Goal: Task Accomplishment & Management: Manage account settings

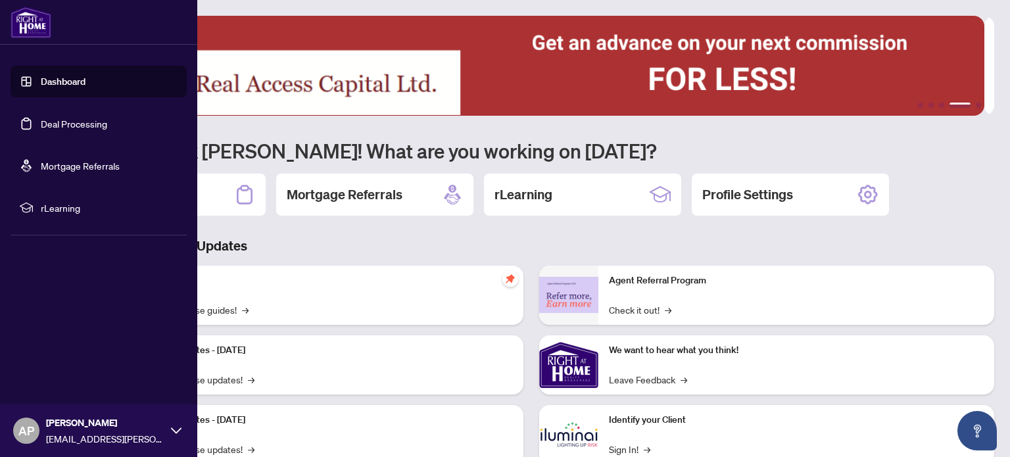
click at [41, 76] on link "Dashboard" at bounding box center [63, 82] width 45 height 12
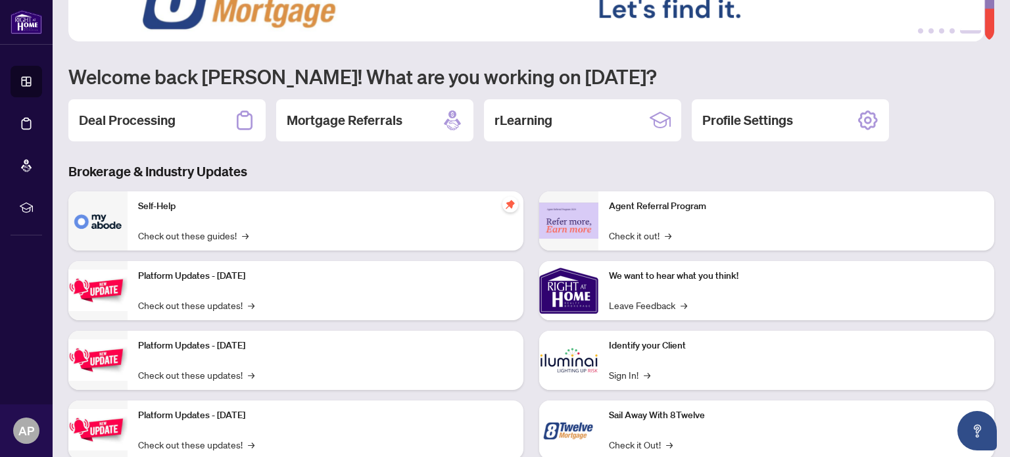
scroll to position [75, 0]
click at [763, 110] on h2 "Profile Settings" at bounding box center [747, 119] width 91 height 18
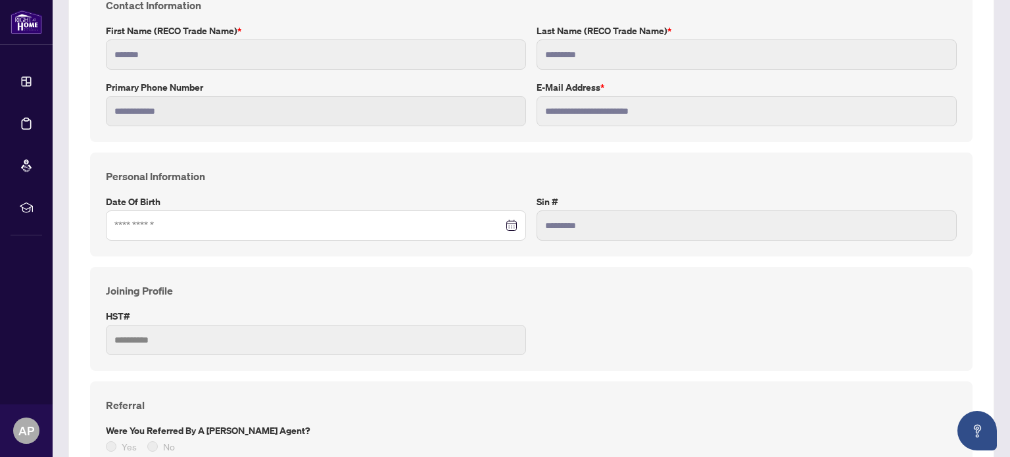
scroll to position [222, 0]
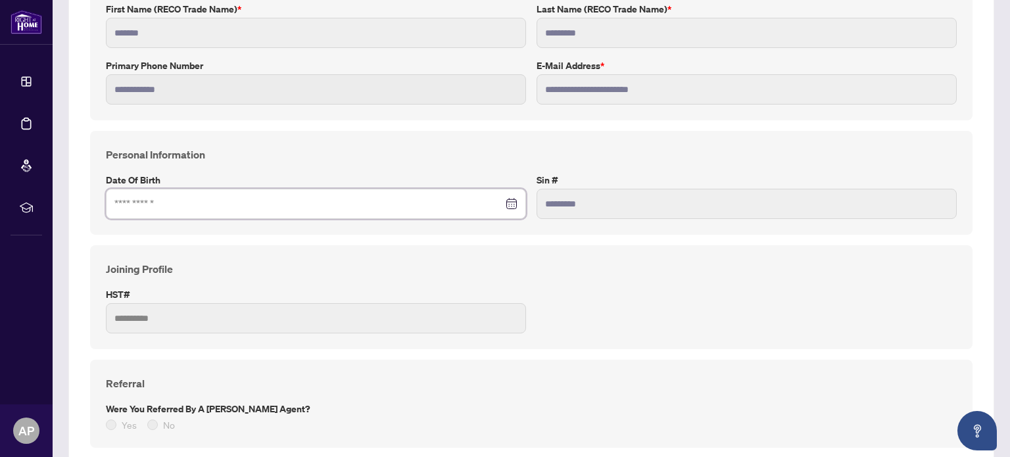
click at [176, 199] on input at bounding box center [308, 204] width 389 height 14
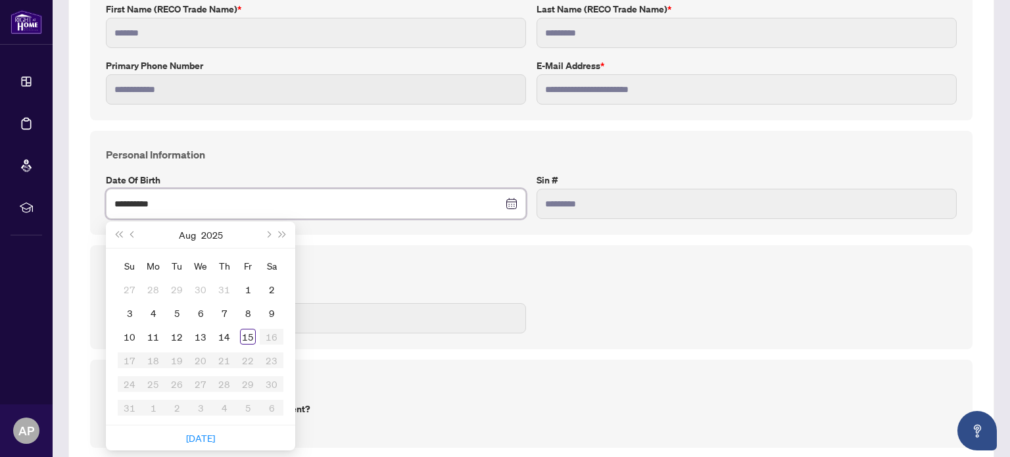
type input "**********"
click at [467, 262] on h4 "Joining Profile" at bounding box center [531, 269] width 851 height 16
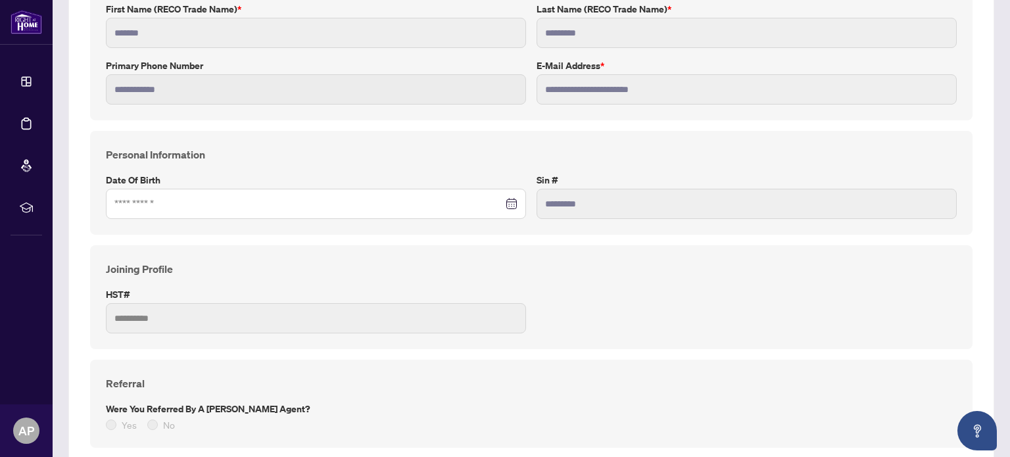
click at [505, 204] on div at bounding box center [315, 204] width 403 height 14
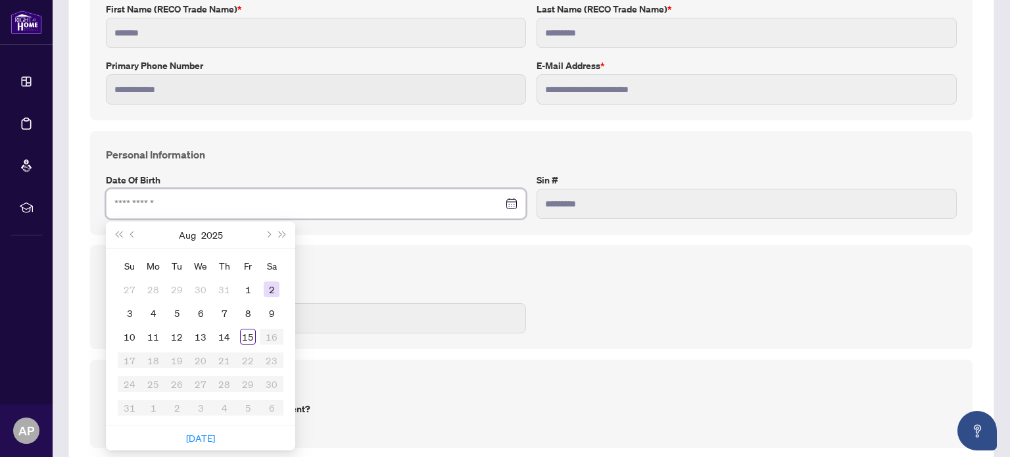
type input "**********"
click at [271, 229] on button "Next month (PageDown)" at bounding box center [267, 235] width 14 height 26
click at [121, 233] on span "Last year (Control + left)" at bounding box center [118, 234] width 7 height 7
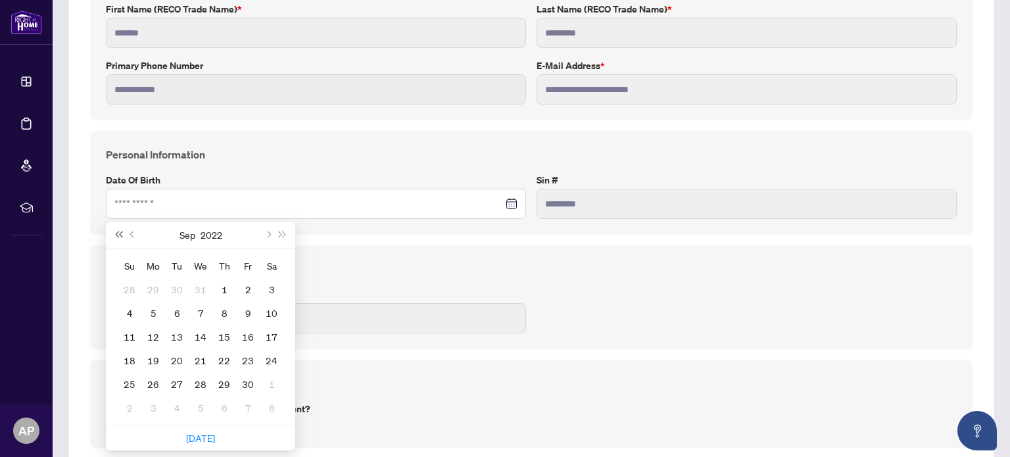
click at [121, 233] on span "Last year (Control + left)" at bounding box center [118, 234] width 7 height 7
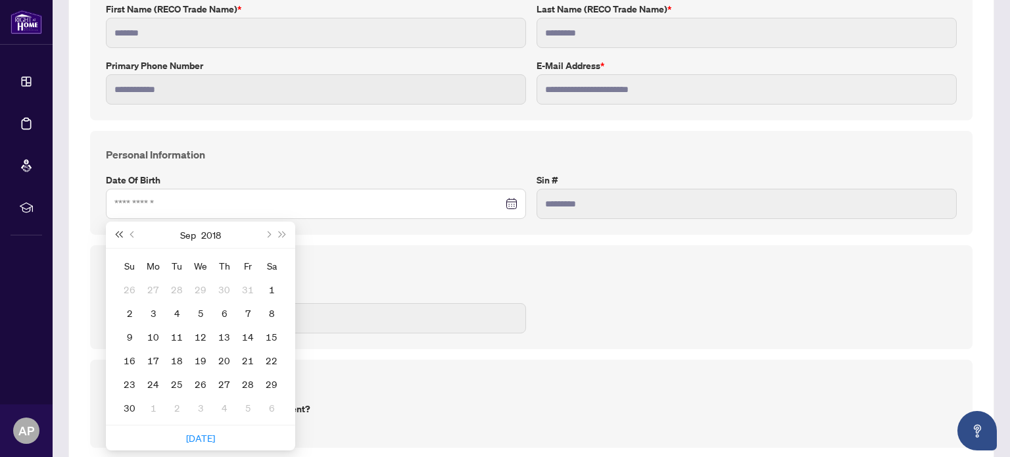
click at [121, 233] on span "Last year (Control + left)" at bounding box center [118, 234] width 7 height 7
click at [220, 233] on button "2016" at bounding box center [211, 235] width 20 height 26
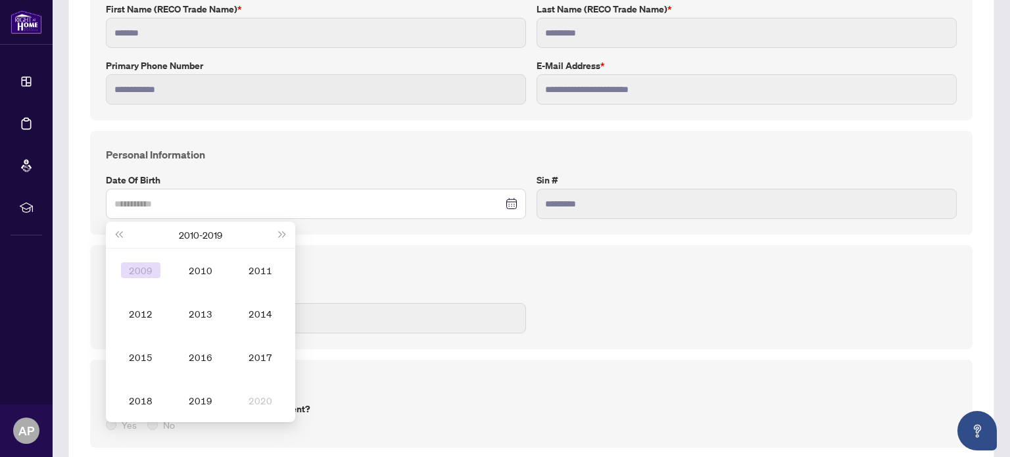
type input "**********"
click at [117, 235] on span "Last year (Control + left)" at bounding box center [118, 234] width 7 height 7
click at [122, 233] on span "Last year (Control + left)" at bounding box center [118, 234] width 7 height 7
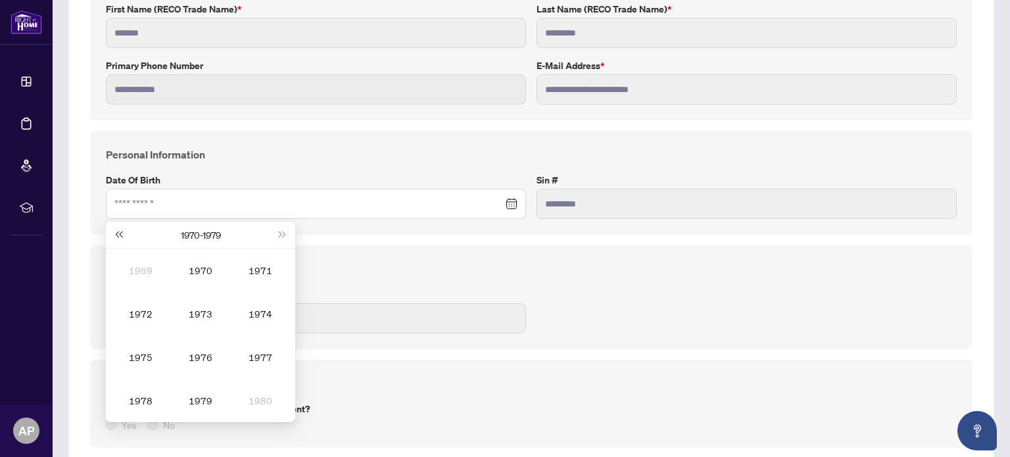
click at [122, 233] on span "Last year (Control + left)" at bounding box center [118, 234] width 7 height 7
click at [201, 356] on div "1966" at bounding box center [200, 357] width 39 height 16
click at [257, 312] on div "Jun" at bounding box center [260, 314] width 39 height 16
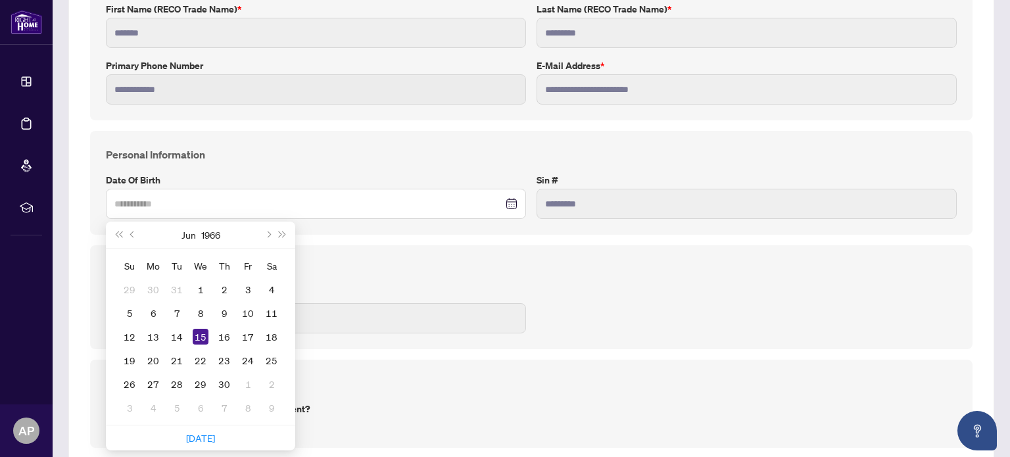
type input "**********"
click at [200, 334] on div "15" at bounding box center [201, 337] width 16 height 16
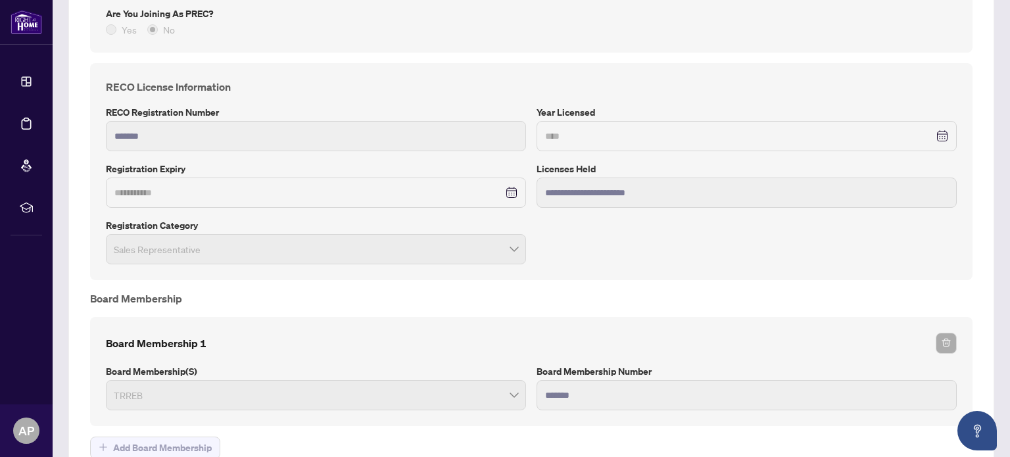
scroll to position [790, 0]
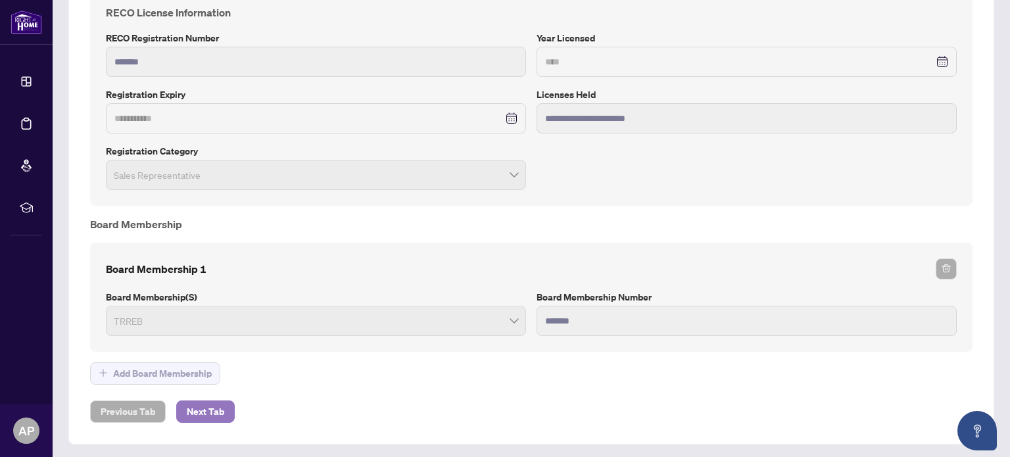
click at [203, 401] on span "Next Tab" at bounding box center [205, 411] width 37 height 21
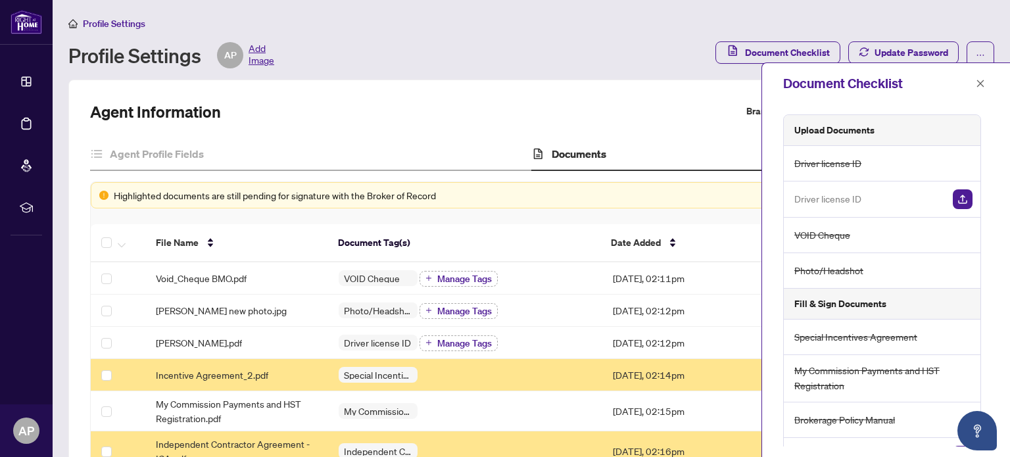
click at [992, 208] on div "Upload Documents Driver license ID Driver license ID VOID Cheque Photo/Headshot…" at bounding box center [886, 280] width 248 height 353
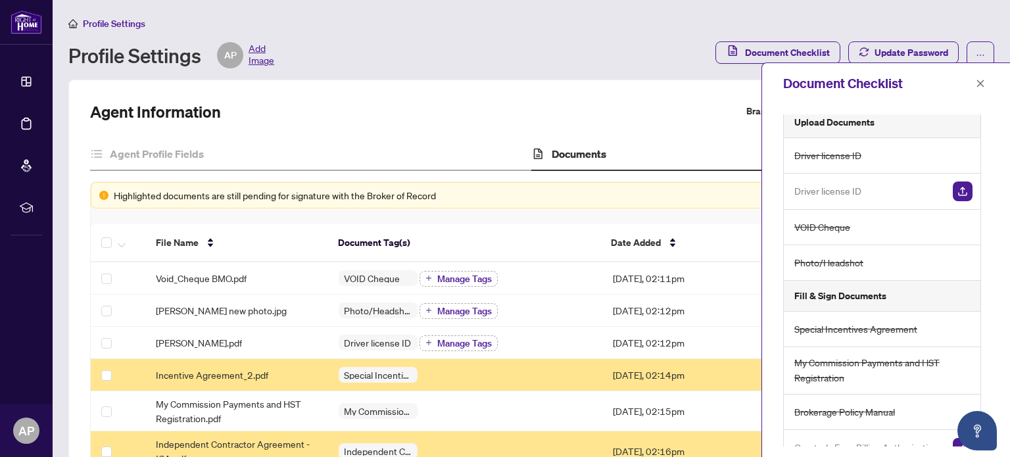
scroll to position [8, 0]
click at [960, 191] on img "button" at bounding box center [963, 191] width 20 height 20
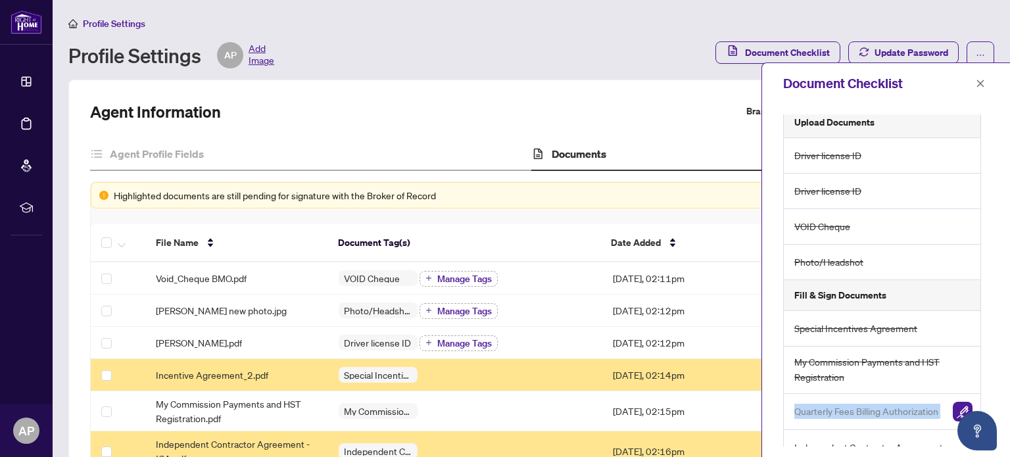
drag, startPoint x: 984, startPoint y: 386, endPoint x: 992, endPoint y: 373, distance: 15.7
click at [992, 373] on div "Upload Documents Driver license ID Driver license ID VOID Cheque Photo/Headshot…" at bounding box center [886, 280] width 248 height 353
click at [980, 82] on icon "close" at bounding box center [980, 83] width 7 height 7
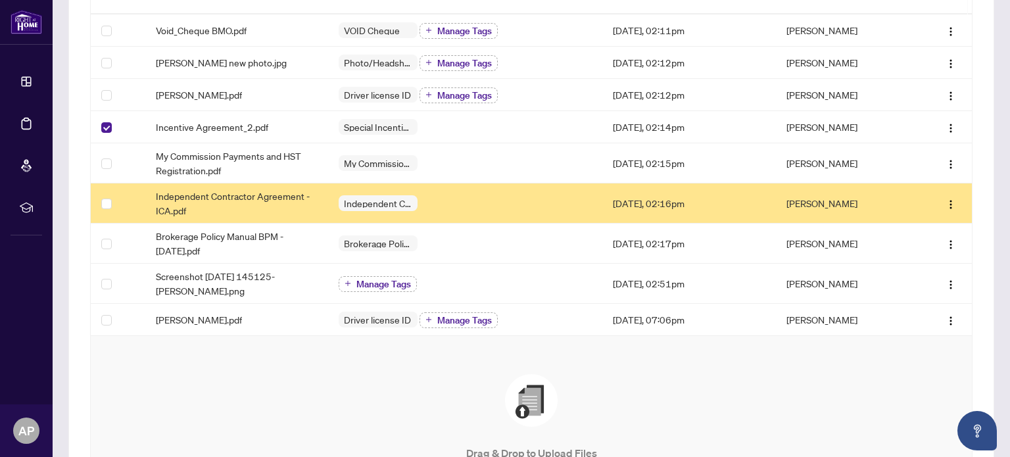
scroll to position [259, 0]
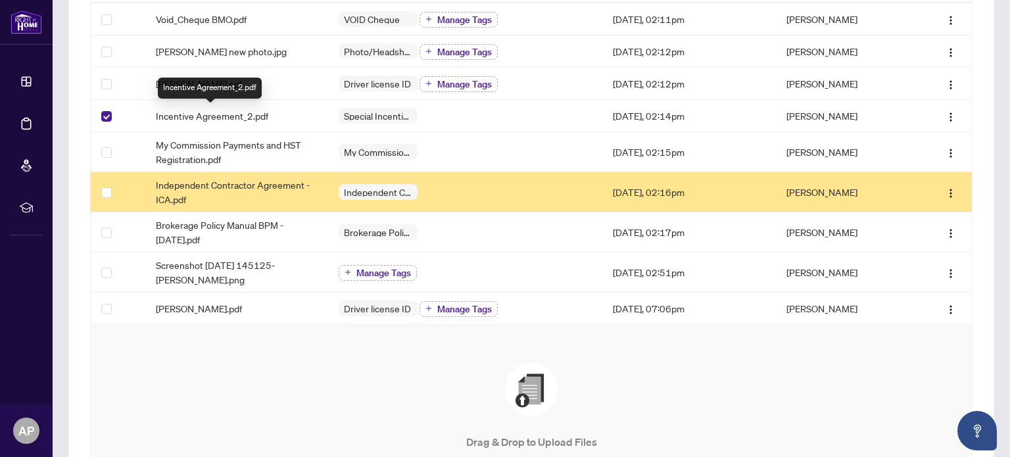
click at [216, 112] on span "Incentive Agreement_2.pdf" at bounding box center [212, 115] width 112 height 14
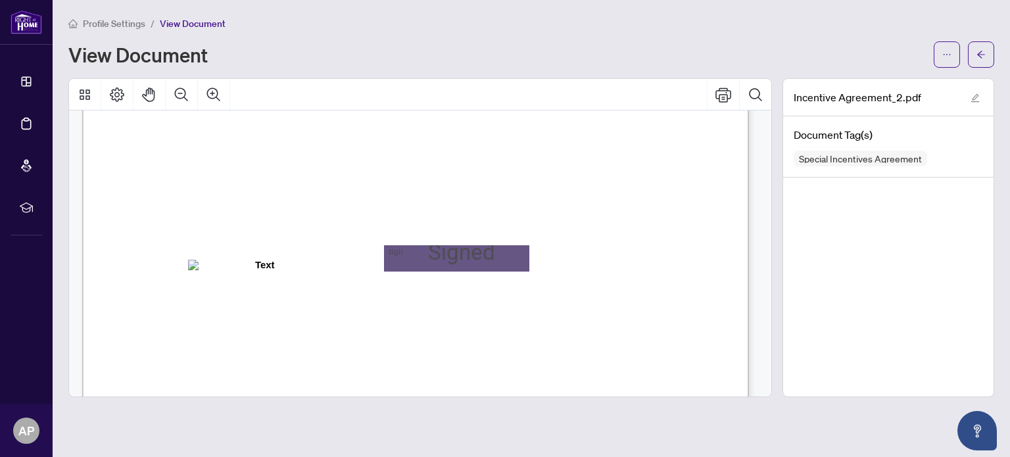
scroll to position [2095, 0]
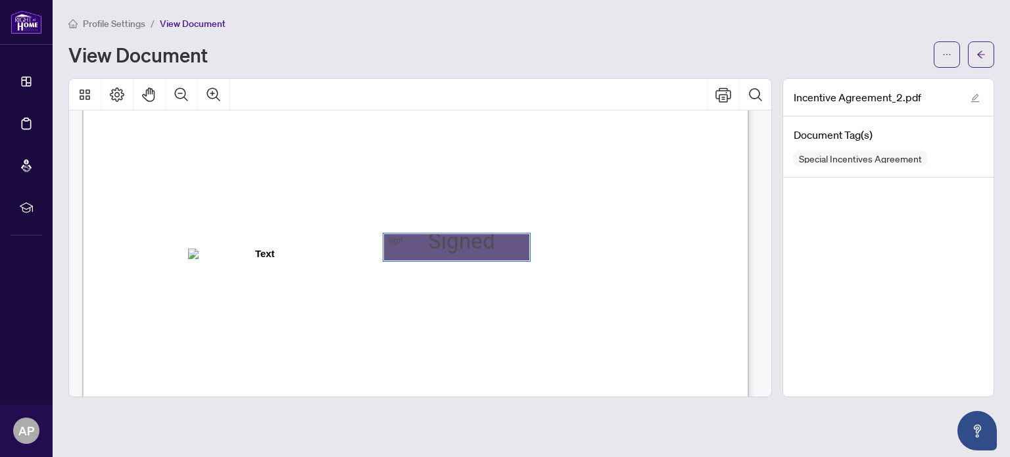
click at [481, 237] on div "Sign 01K2Q7NBM5KYXEVD6JBZPBBCX9, Sign" at bounding box center [456, 247] width 145 height 26
click at [434, 247] on div "Sign 01K2Q7NBM5KYXEVD6JBZPBBCX9, Sign" at bounding box center [456, 247] width 145 height 26
click at [458, 251] on div "Sign 01K2Q7NBM5KYXEVD6JBZPBBCX9, Sign" at bounding box center [456, 247] width 145 height 26
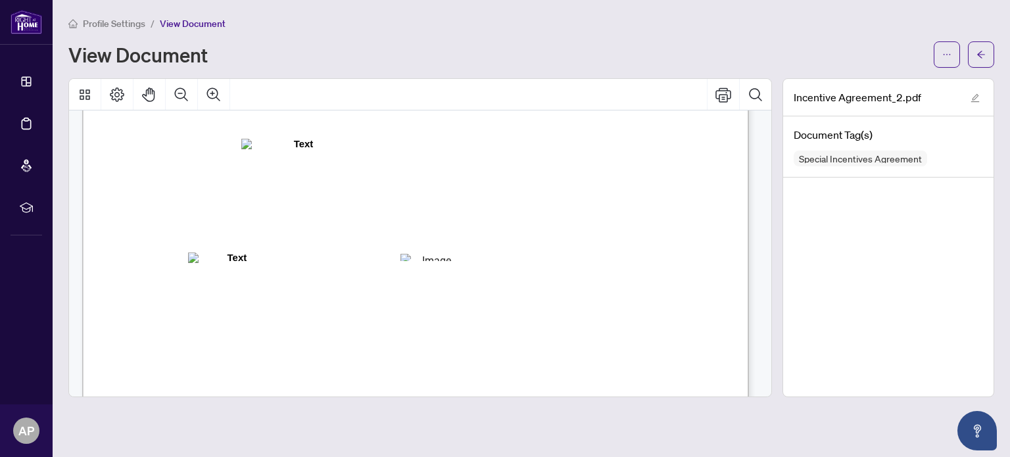
scroll to position [2016, 0]
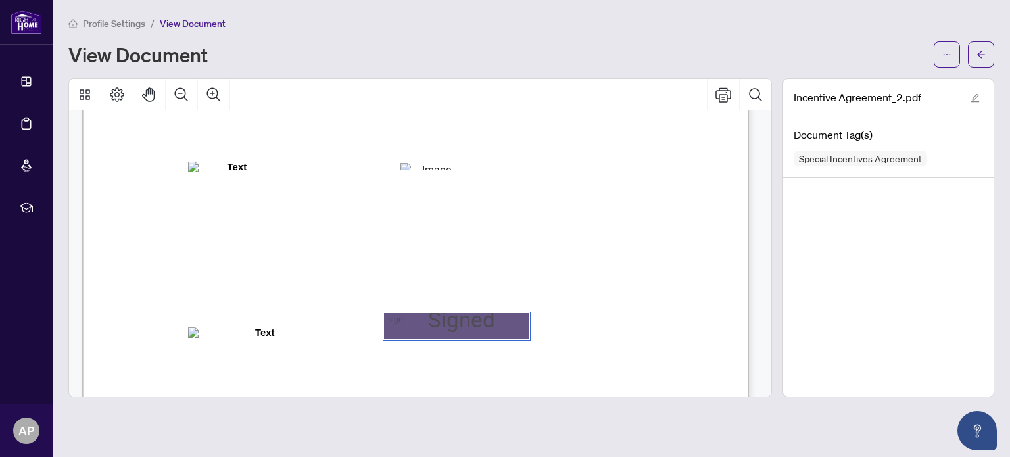
click at [452, 326] on div "Sign 01K2Q7NBM5KYXEVD6JBZPBBCX9, Sign" at bounding box center [456, 326] width 145 height 26
click at [251, 327] on div "Annotation: Text" at bounding box center [259, 333] width 143 height 12
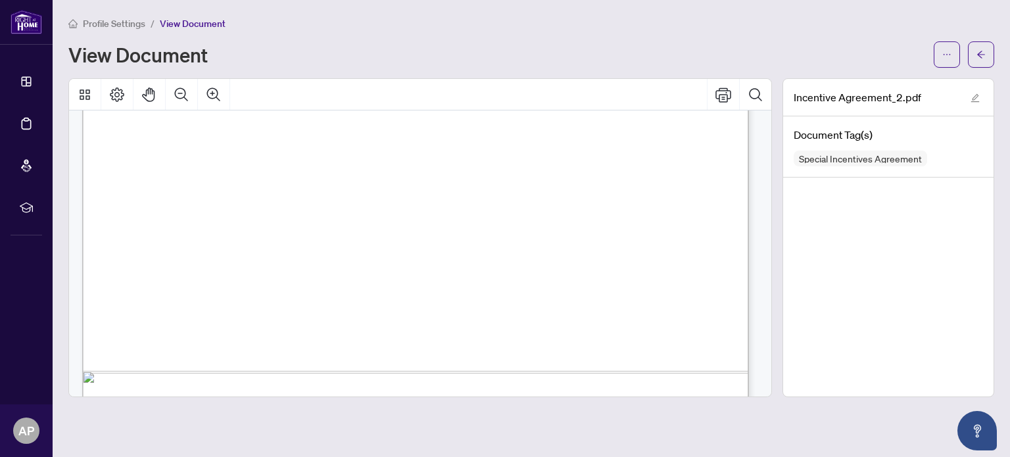
scroll to position [2371, 0]
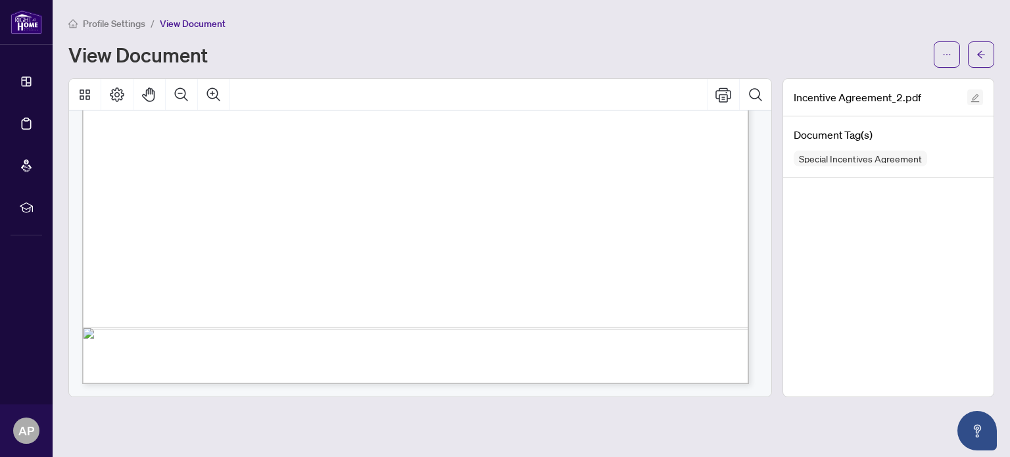
click at [976, 95] on icon "edit" at bounding box center [975, 98] width 9 height 9
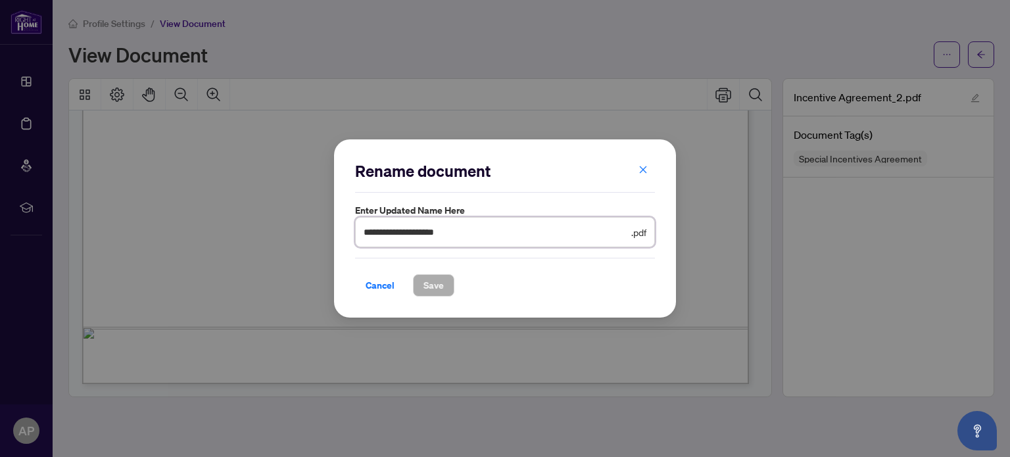
click at [473, 233] on input "**********" at bounding box center [496, 232] width 265 height 14
type input "*"
type input "**********"
click at [438, 285] on button "Save" at bounding box center [433, 285] width 41 height 22
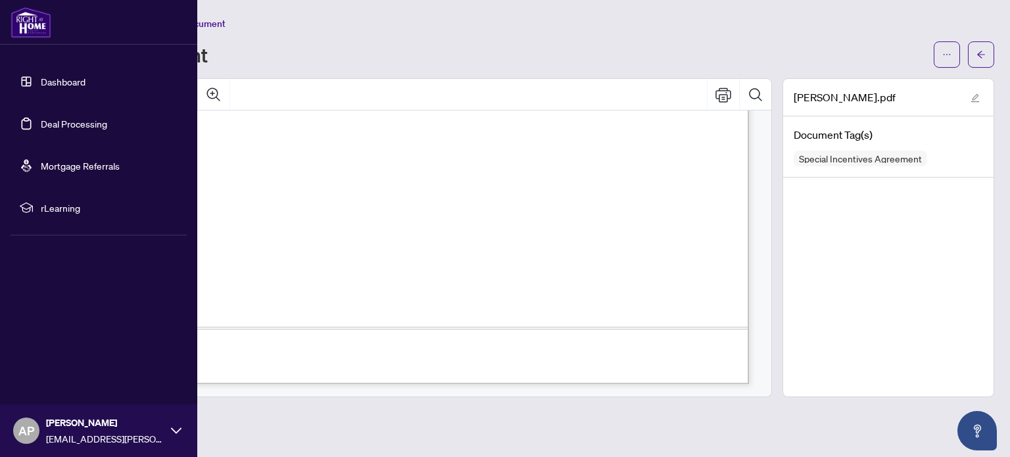
click at [79, 76] on link "Dashboard" at bounding box center [63, 82] width 45 height 12
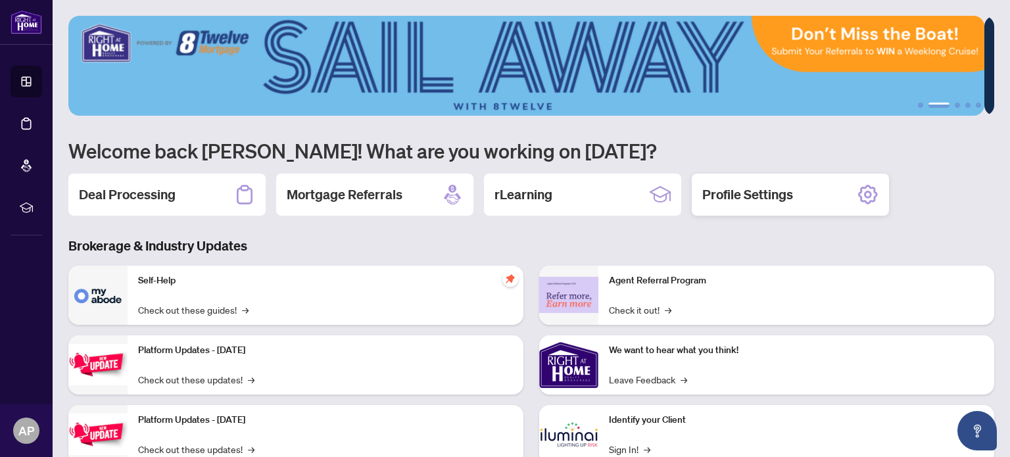
click at [725, 189] on h2 "Profile Settings" at bounding box center [747, 194] width 91 height 18
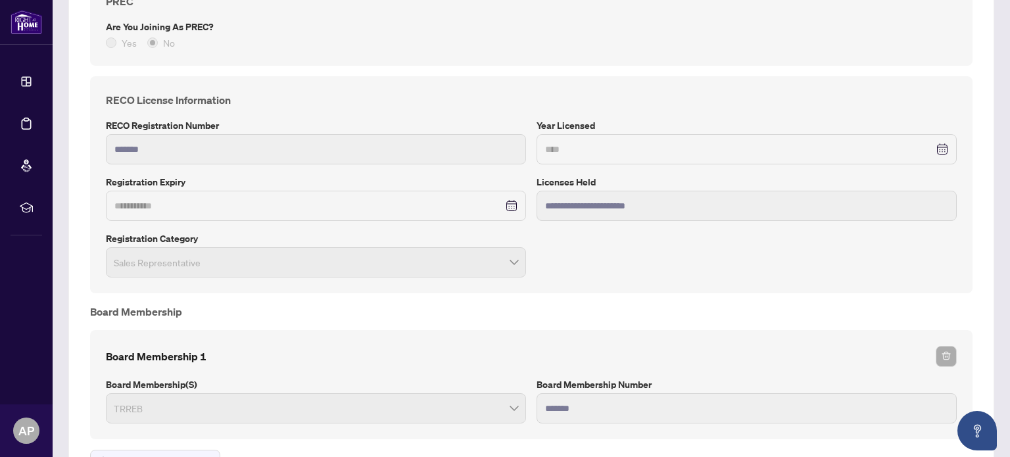
scroll to position [790, 0]
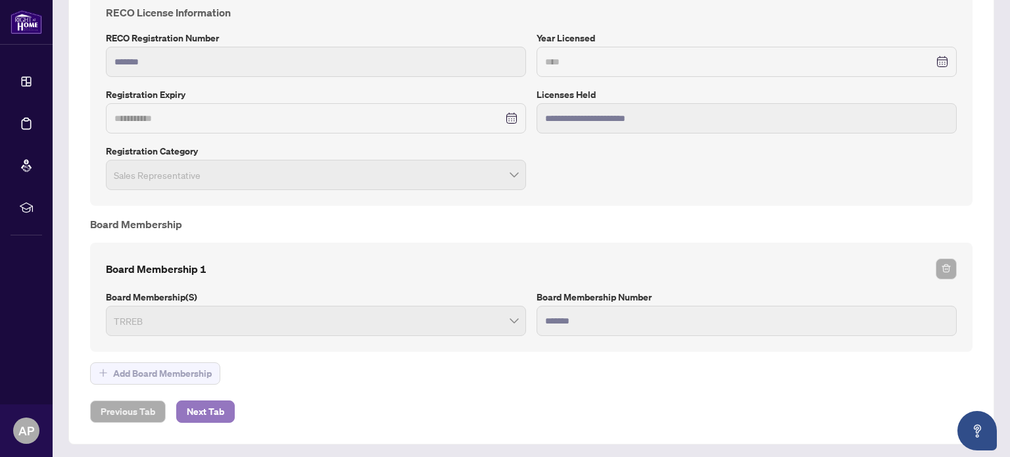
click at [189, 406] on span "Next Tab" at bounding box center [205, 411] width 37 height 21
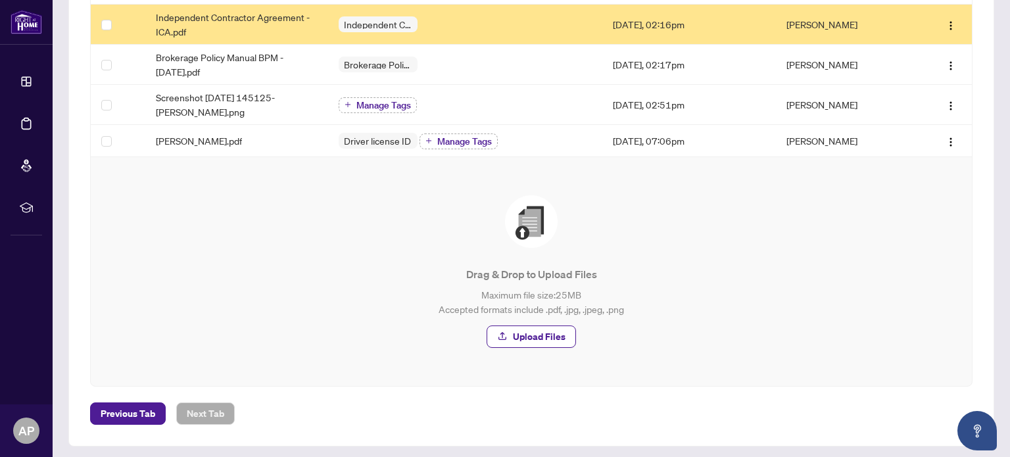
scroll to position [429, 0]
